Goal: Information Seeking & Learning: Learn about a topic

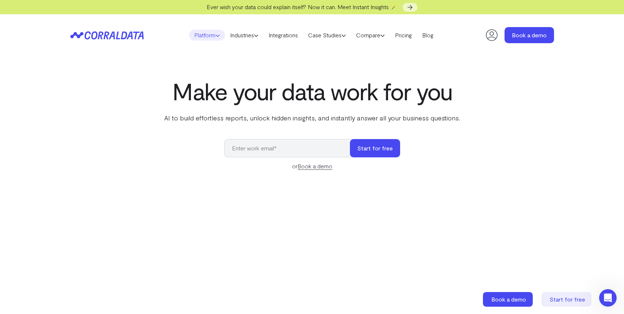
click at [204, 36] on link "Platform" at bounding box center [207, 35] width 36 height 11
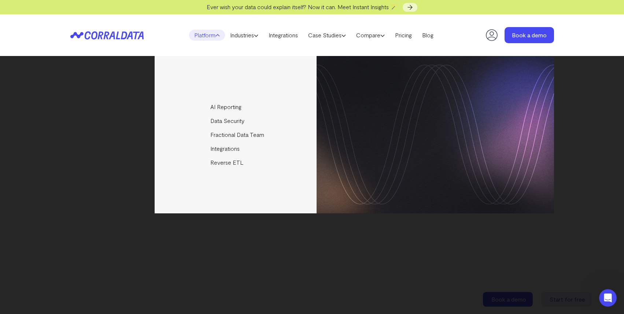
click at [208, 34] on link "Platform" at bounding box center [207, 35] width 36 height 11
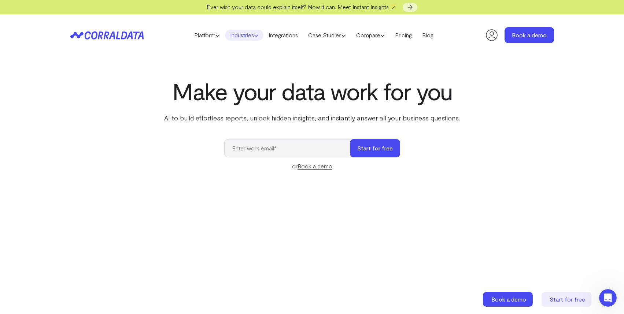
click at [231, 33] on link "Industries" at bounding box center [244, 35] width 38 height 11
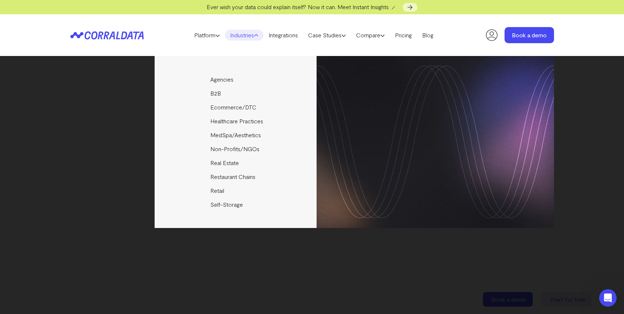
click at [232, 34] on link "Industries" at bounding box center [244, 35] width 38 height 11
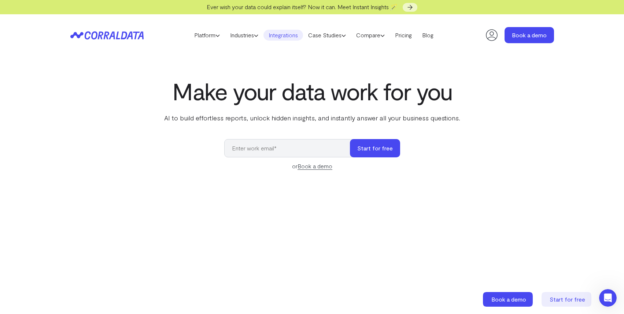
click at [275, 36] on link "Integrations" at bounding box center [283, 35] width 40 height 11
click at [411, 34] on link "Pricing" at bounding box center [403, 35] width 27 height 11
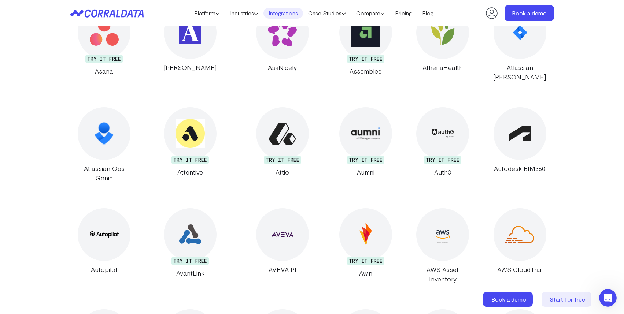
scroll to position [1061, 0]
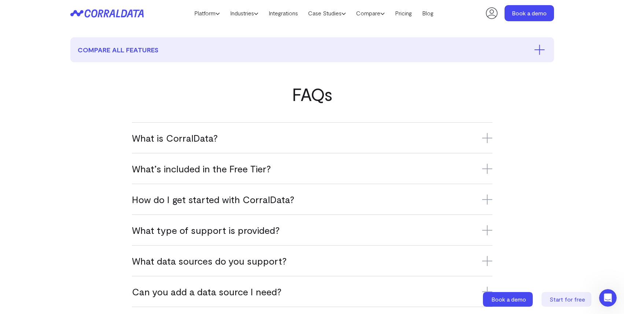
scroll to position [387, 0]
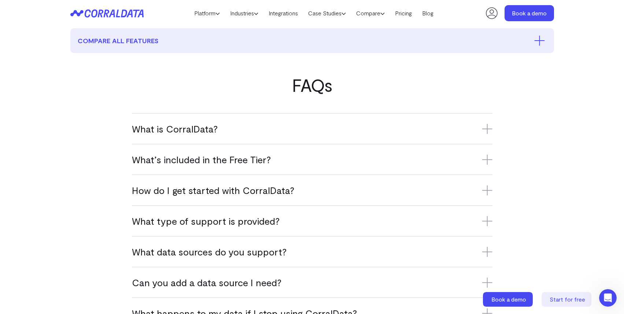
click at [183, 132] on h3 "What is CorralData?" at bounding box center [312, 129] width 360 height 12
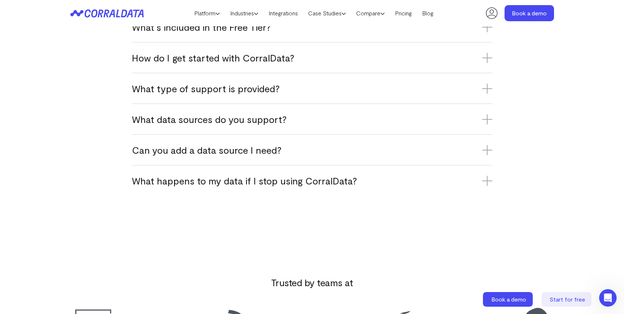
scroll to position [528, 0]
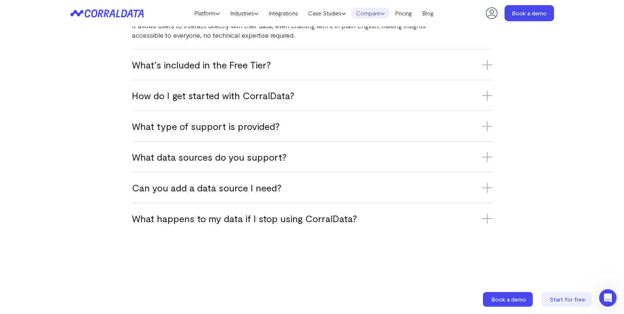
click at [373, 14] on link "Compare" at bounding box center [370, 13] width 39 height 11
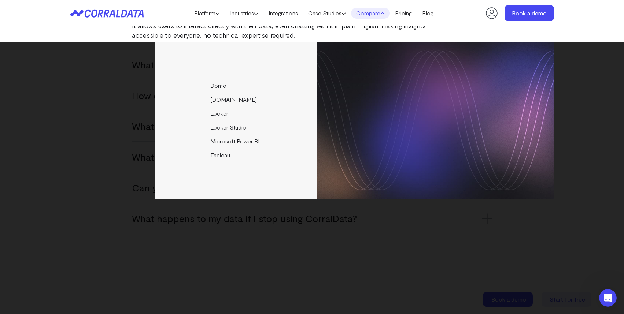
click at [397, 33] on p "CorralData is an AI-powered data platform that connects over 500 sources—like A…" at bounding box center [283, 21] width 302 height 38
